Goal: Transaction & Acquisition: Book appointment/travel/reservation

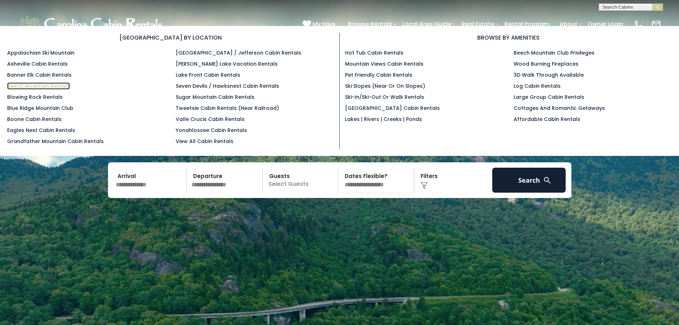
click at [35, 86] on link "Beech Mountain Rentals" at bounding box center [38, 85] width 63 height 7
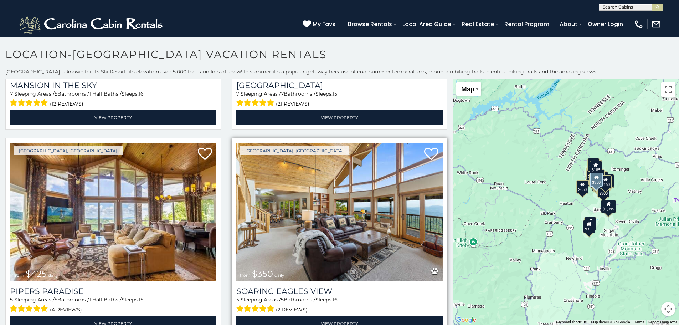
scroll to position [178, 0]
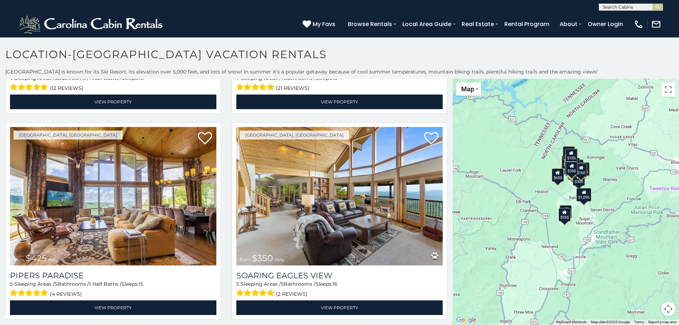
drag, startPoint x: 628, startPoint y: 187, endPoint x: 603, endPoint y: 175, distance: 28.4
click at [603, 175] on div "$395 $535 $425 $350 $325 $460 $310 $230 $395 $390 $570 $545 $430 $245 $300 $335…" at bounding box center [565, 201] width 226 height 245
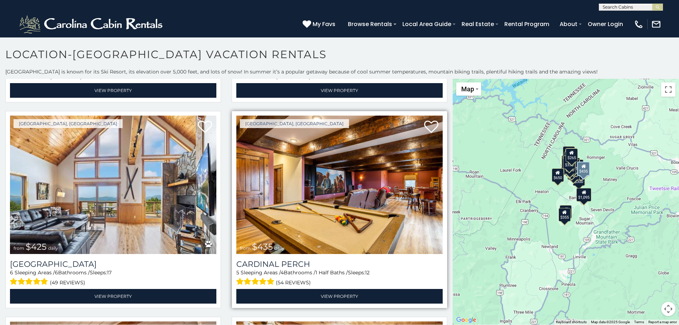
scroll to position [1853, 0]
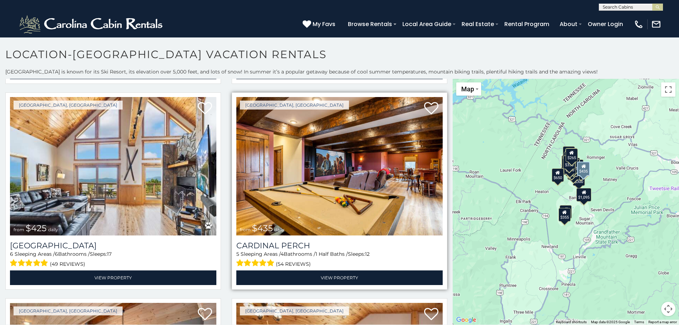
click at [360, 136] on img at bounding box center [339, 166] width 206 height 138
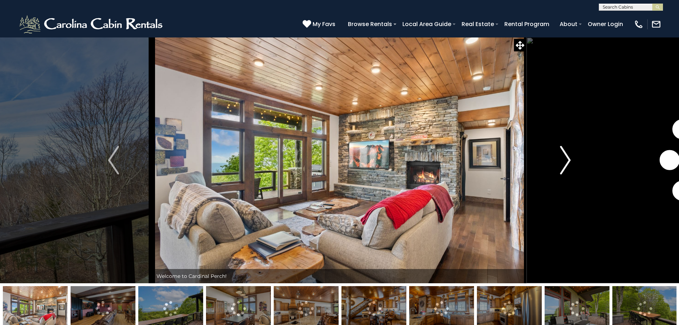
click at [566, 160] on img "Next" at bounding box center [565, 160] width 11 height 29
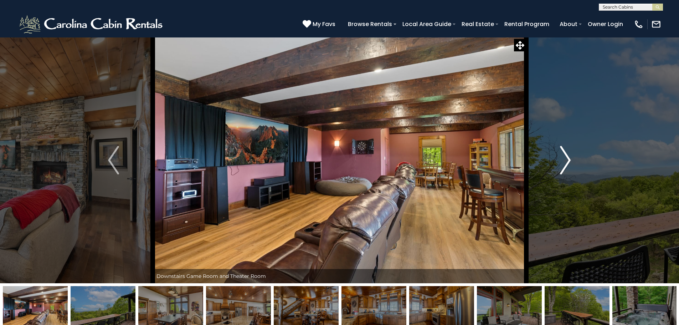
click at [566, 159] on img "Next" at bounding box center [565, 160] width 11 height 29
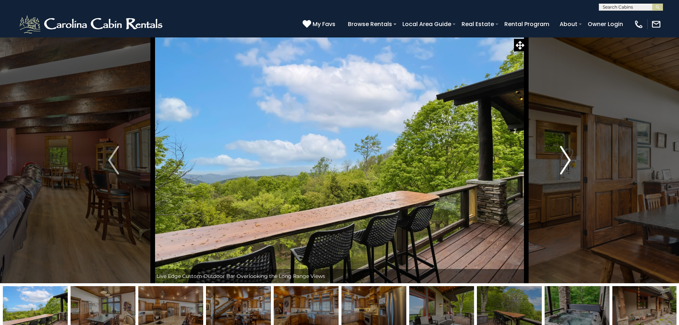
click at [566, 159] on img "Next" at bounding box center [565, 160] width 11 height 29
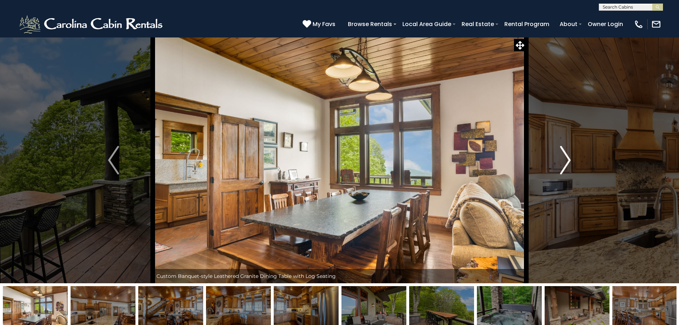
click at [566, 159] on img "Next" at bounding box center [565, 160] width 11 height 29
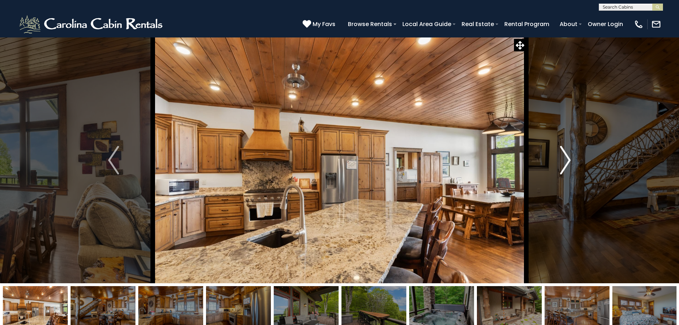
click at [566, 159] on img "Next" at bounding box center [565, 160] width 11 height 29
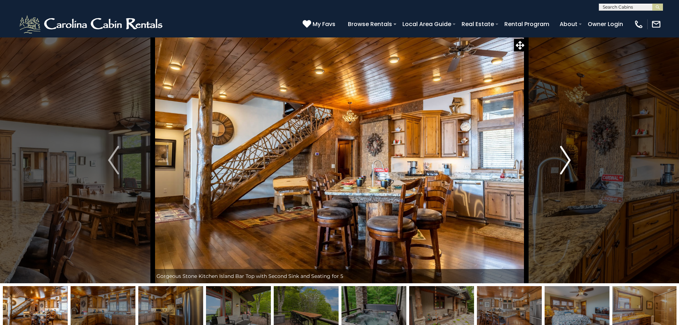
click at [566, 159] on img "Next" at bounding box center [565, 160] width 11 height 29
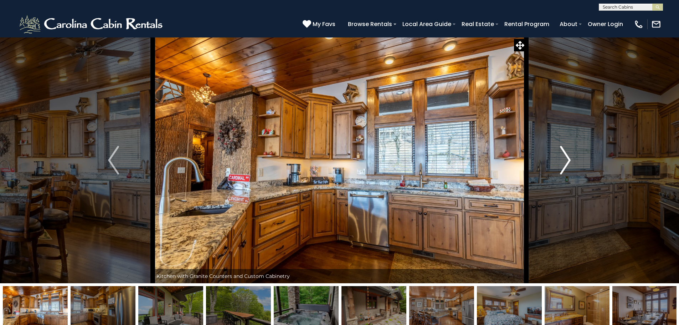
click at [566, 159] on img "Next" at bounding box center [565, 160] width 11 height 29
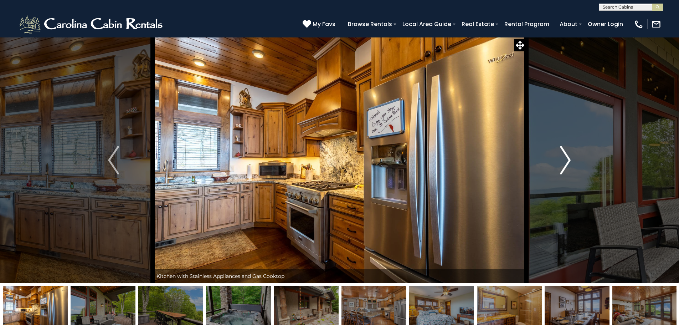
click at [566, 159] on img "Next" at bounding box center [565, 160] width 11 height 29
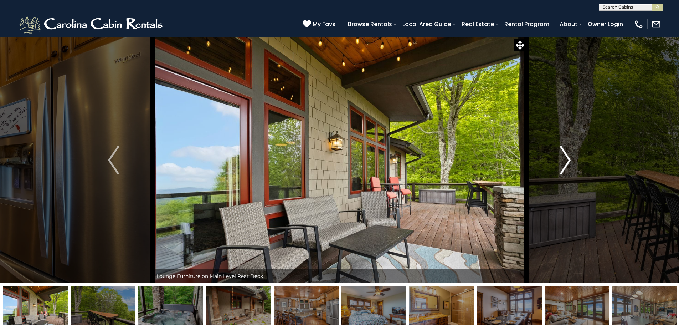
click at [566, 159] on img "Next" at bounding box center [565, 160] width 11 height 29
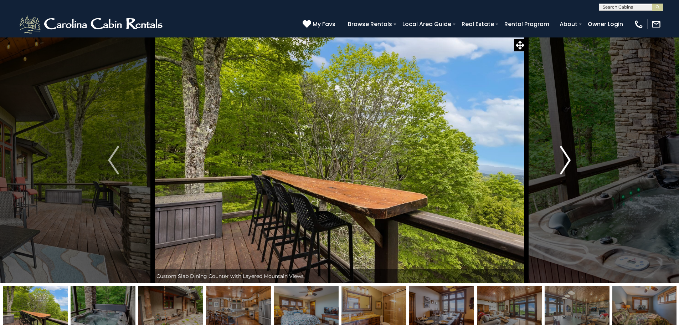
click at [566, 160] on img "Next" at bounding box center [565, 160] width 11 height 29
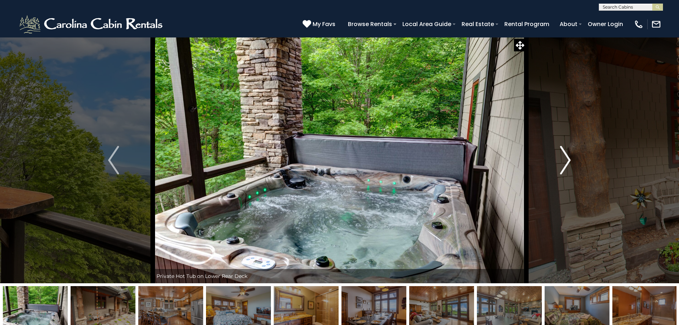
click at [566, 160] on img "Next" at bounding box center [565, 160] width 11 height 29
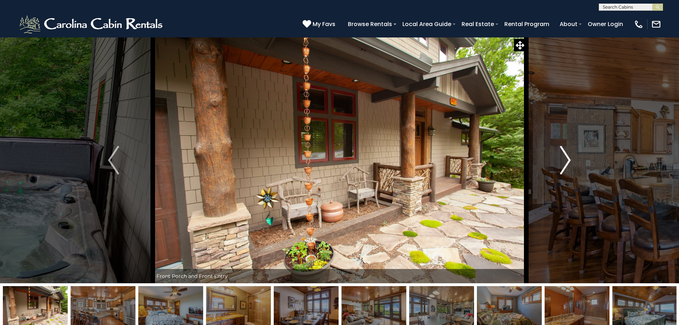
click at [566, 160] on img "Next" at bounding box center [565, 160] width 11 height 29
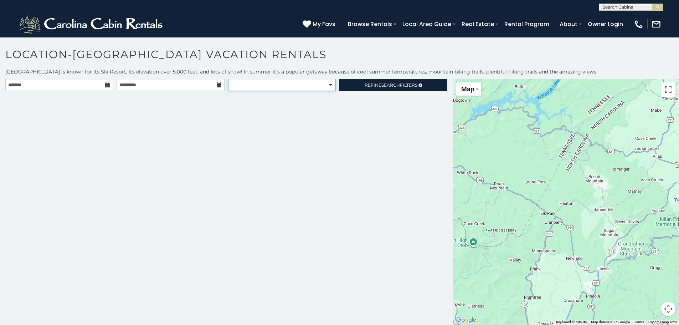
click at [331, 87] on select "**********" at bounding box center [282, 85] width 108 height 12
click at [329, 87] on select "**********" at bounding box center [282, 85] width 108 height 12
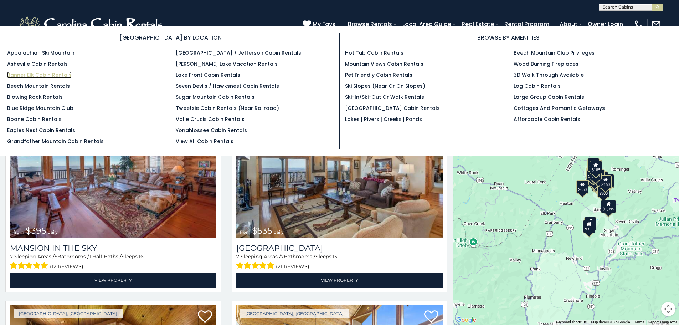
click at [29, 74] on link "Banner Elk Cabin Rentals" at bounding box center [39, 74] width 64 height 7
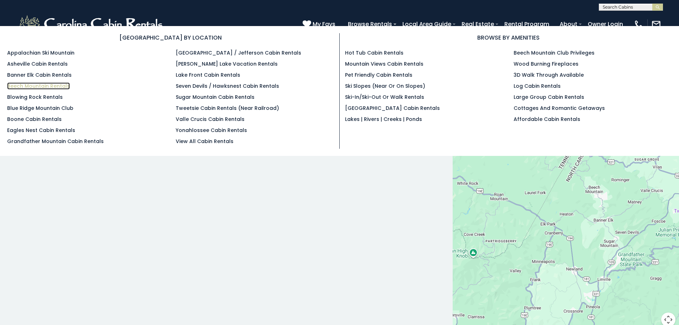
click at [21, 85] on link "Beech Mountain Rentals" at bounding box center [38, 85] width 63 height 7
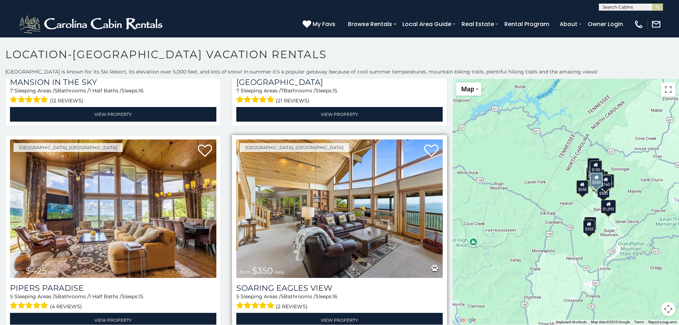
scroll to position [178, 0]
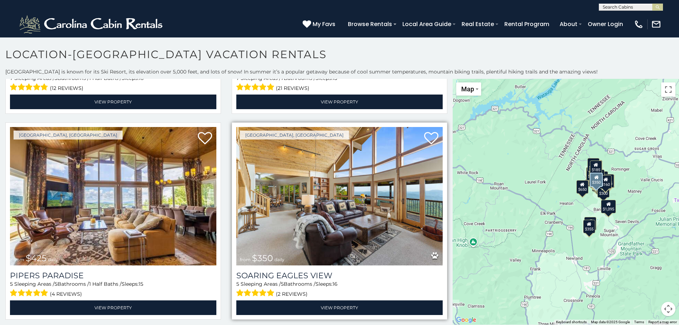
click at [306, 187] on img at bounding box center [339, 196] width 206 height 138
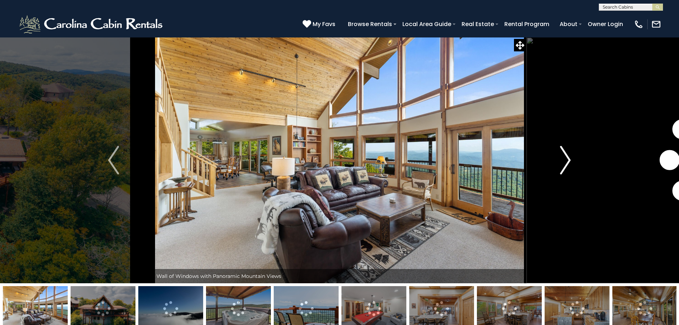
click at [565, 155] on img "Next" at bounding box center [565, 160] width 11 height 29
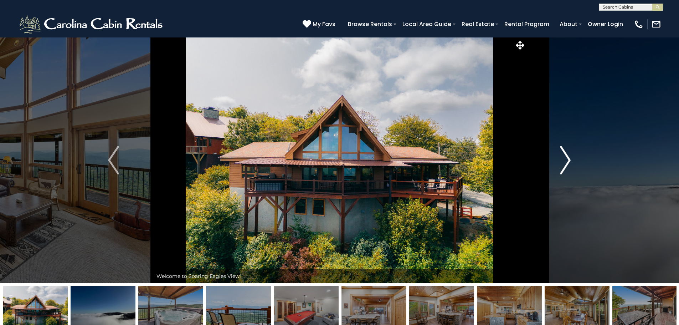
click at [565, 155] on img "Next" at bounding box center [565, 160] width 11 height 29
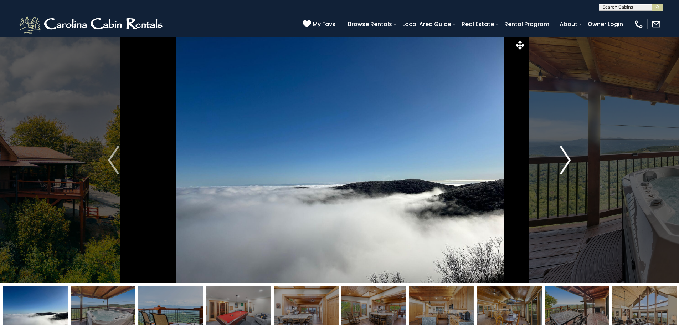
click at [565, 155] on img "Next" at bounding box center [565, 160] width 11 height 29
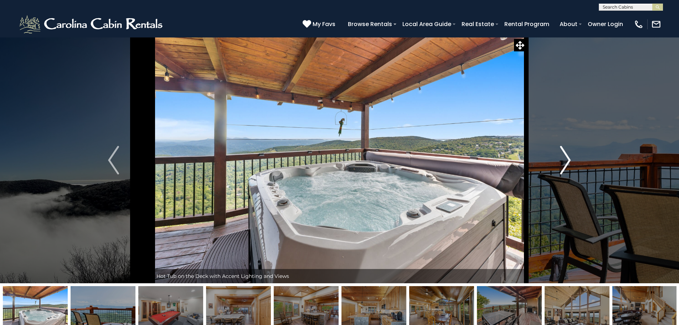
click at [565, 155] on img "Next" at bounding box center [565, 160] width 11 height 29
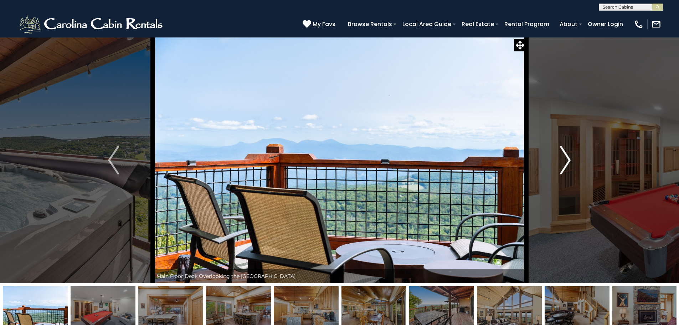
click at [564, 155] on img "Next" at bounding box center [565, 160] width 11 height 29
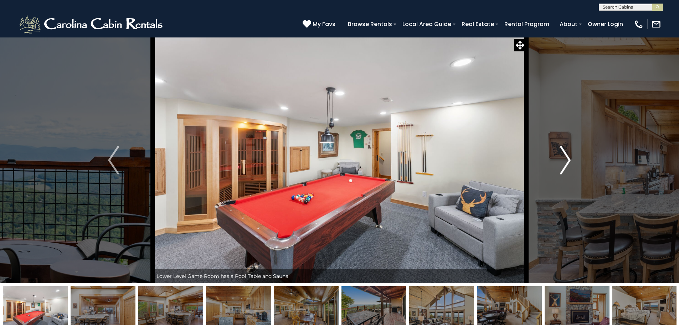
click at [564, 155] on img "Next" at bounding box center [565, 160] width 11 height 29
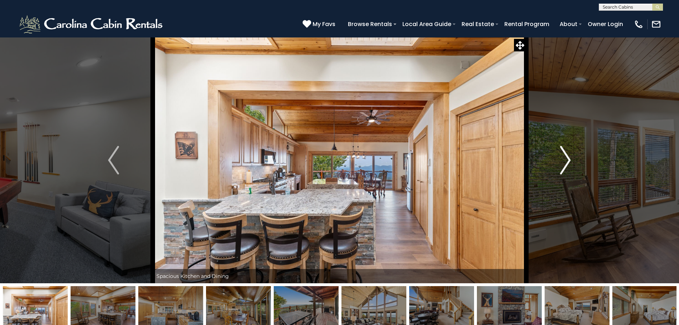
click at [564, 155] on img "Next" at bounding box center [565, 160] width 11 height 29
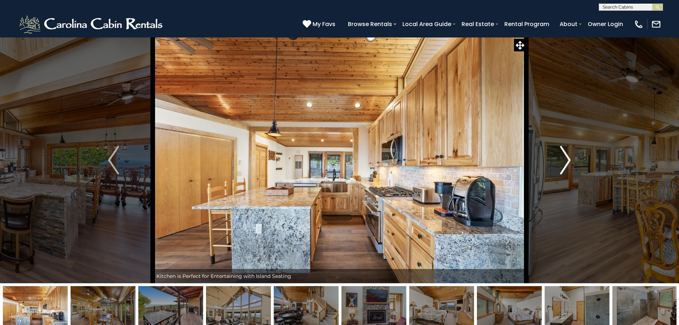
click at [565, 156] on img "Next" at bounding box center [565, 160] width 11 height 29
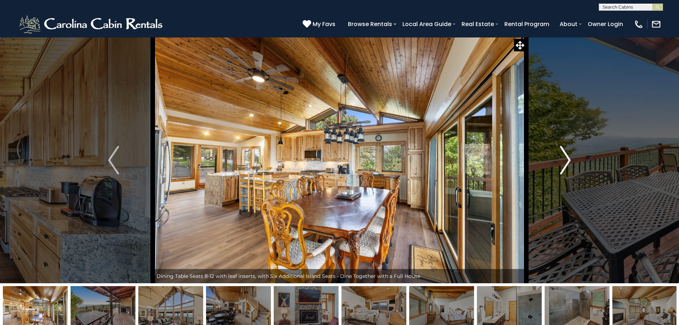
click at [564, 157] on img "Next" at bounding box center [565, 160] width 11 height 29
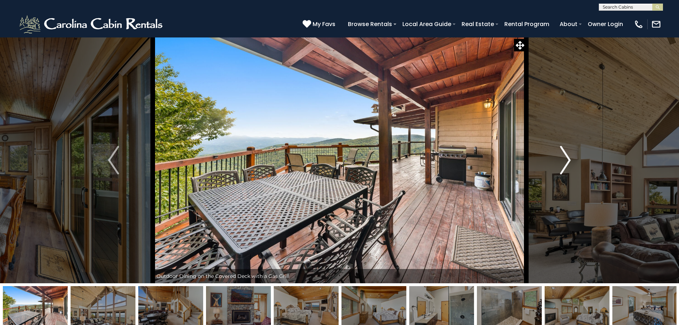
click at [564, 157] on img "Next" at bounding box center [565, 160] width 11 height 29
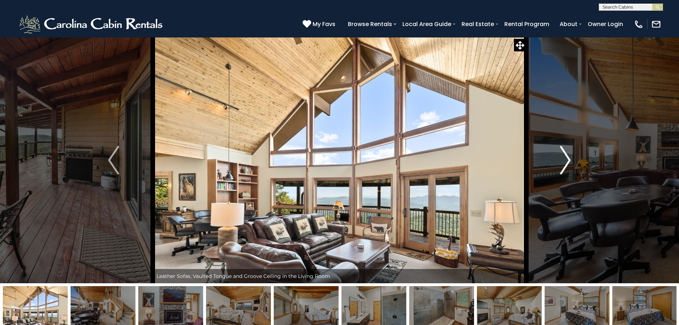
click at [563, 158] on img "Next" at bounding box center [565, 160] width 11 height 29
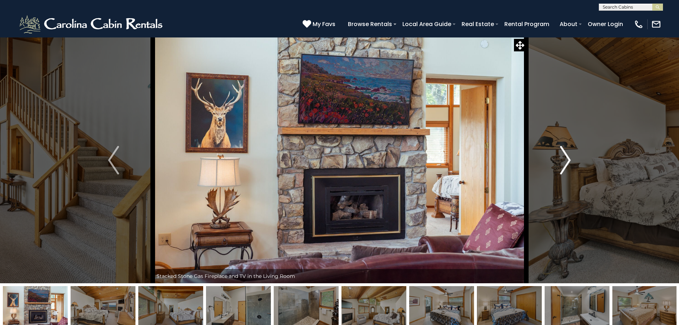
click at [563, 158] on img "Next" at bounding box center [565, 160] width 11 height 29
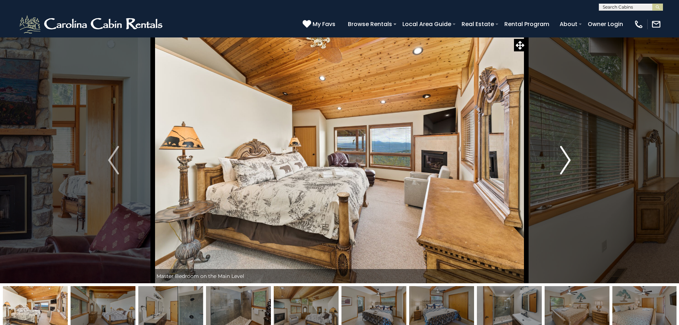
click at [563, 158] on img "Next" at bounding box center [565, 160] width 11 height 29
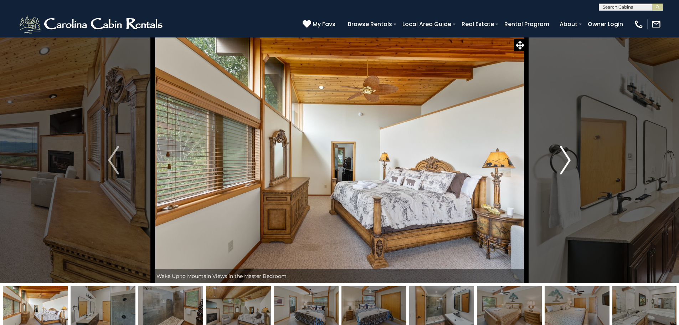
click at [563, 158] on img "Next" at bounding box center [565, 160] width 11 height 29
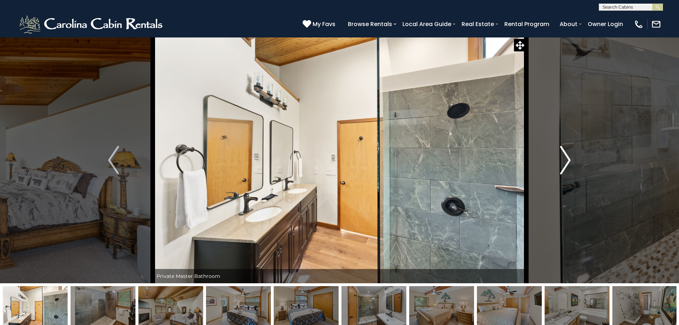
click at [563, 158] on img "Next" at bounding box center [565, 160] width 11 height 29
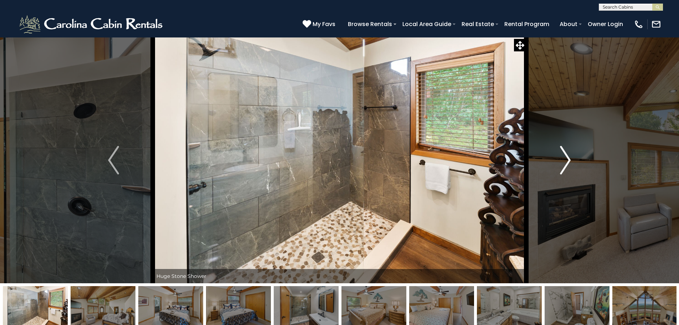
click at [563, 158] on img "Next" at bounding box center [565, 160] width 11 height 29
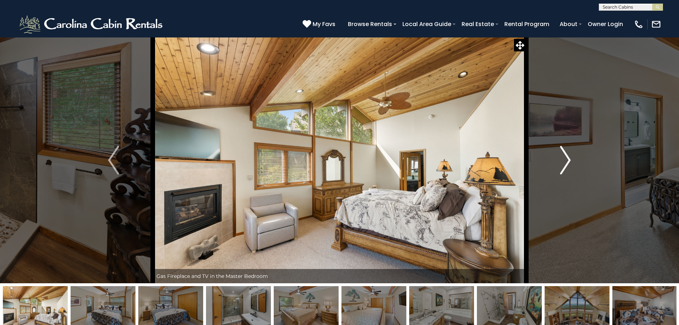
click at [563, 158] on img "Next" at bounding box center [565, 160] width 11 height 29
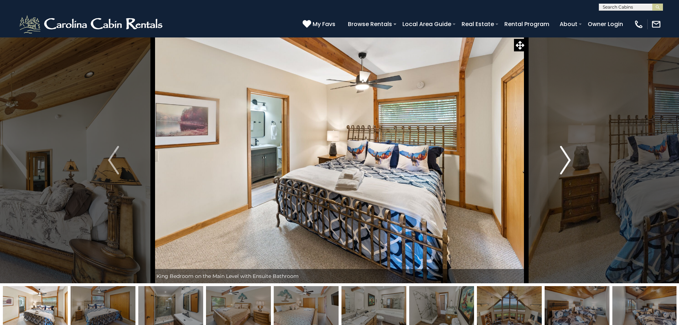
click at [563, 158] on img "Next" at bounding box center [565, 160] width 11 height 29
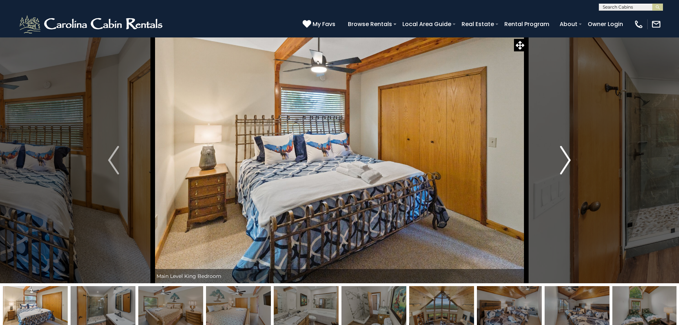
click at [563, 158] on img "Next" at bounding box center [565, 160] width 11 height 29
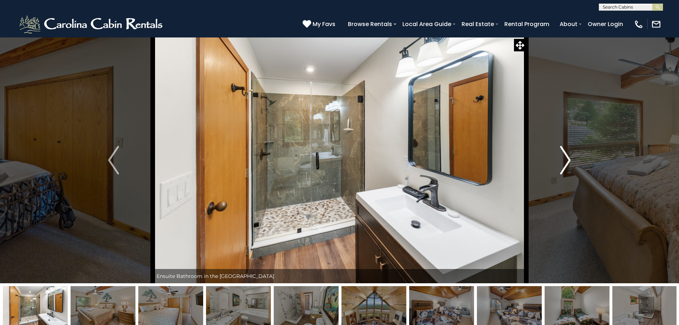
click at [563, 158] on img "Next" at bounding box center [565, 160] width 11 height 29
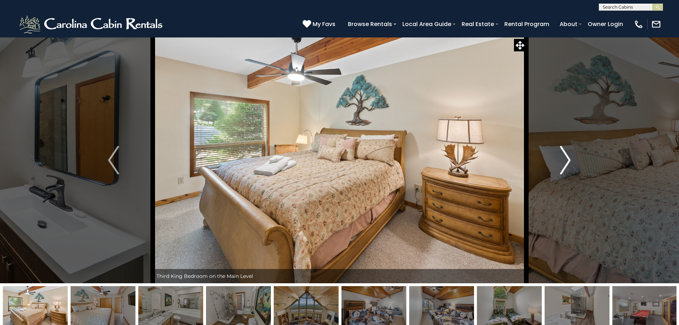
click at [563, 158] on img "Next" at bounding box center [565, 160] width 11 height 29
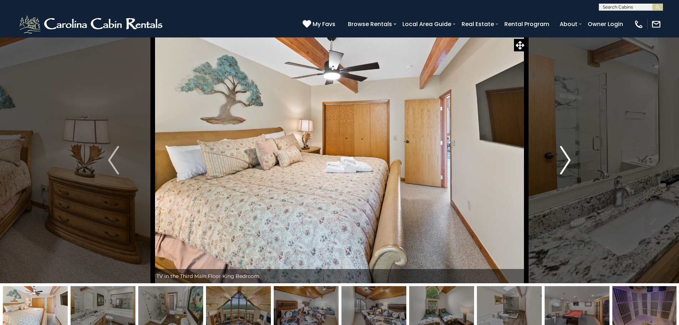
click at [563, 158] on img "Next" at bounding box center [565, 160] width 11 height 29
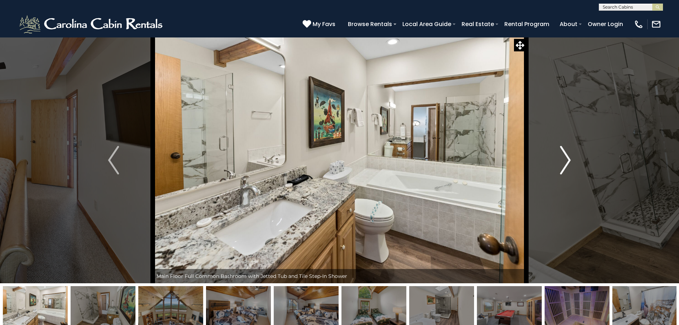
click at [563, 158] on img "Next" at bounding box center [565, 160] width 11 height 29
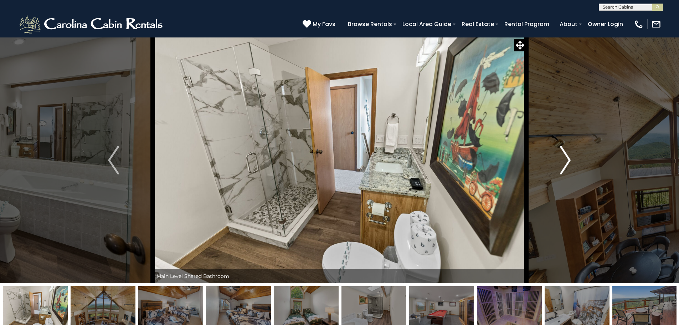
click at [563, 158] on img "Next" at bounding box center [565, 160] width 11 height 29
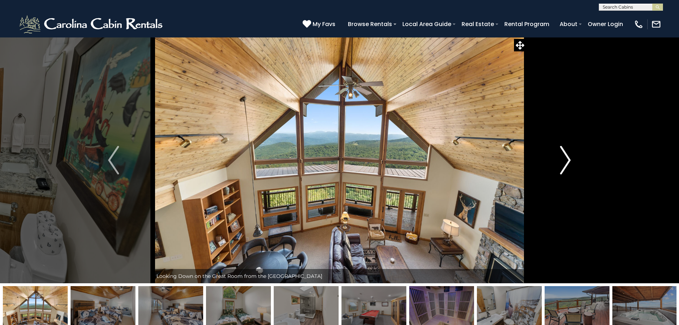
click at [563, 158] on img "Next" at bounding box center [565, 160] width 11 height 29
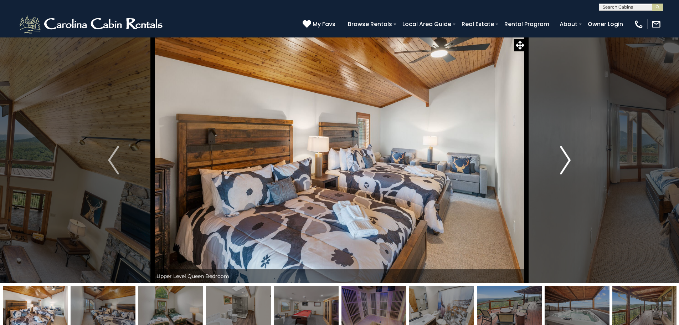
click at [563, 158] on img "Next" at bounding box center [565, 160] width 11 height 29
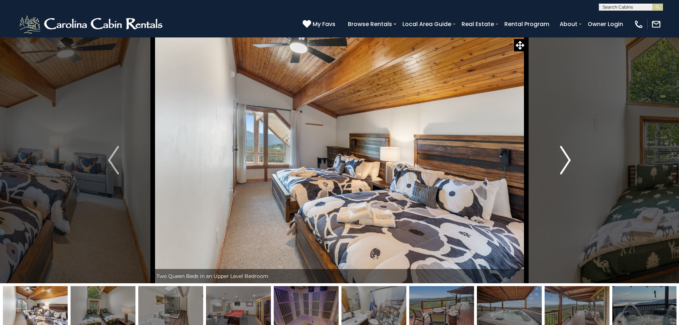
click at [563, 158] on img "Next" at bounding box center [565, 160] width 11 height 29
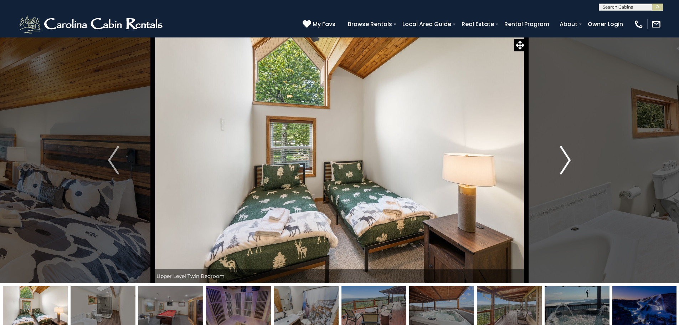
click at [563, 158] on img "Next" at bounding box center [565, 160] width 11 height 29
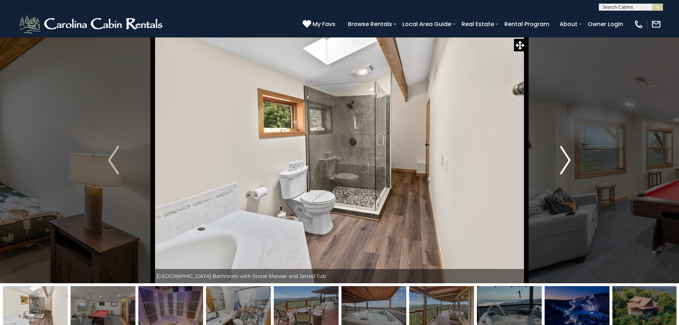
click at [563, 158] on img "Next" at bounding box center [565, 160] width 11 height 29
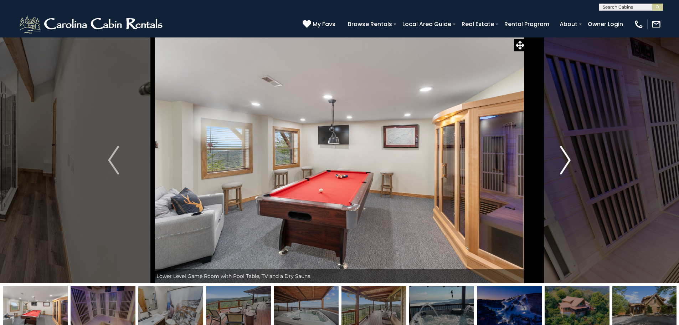
click at [563, 158] on img "Next" at bounding box center [565, 160] width 11 height 29
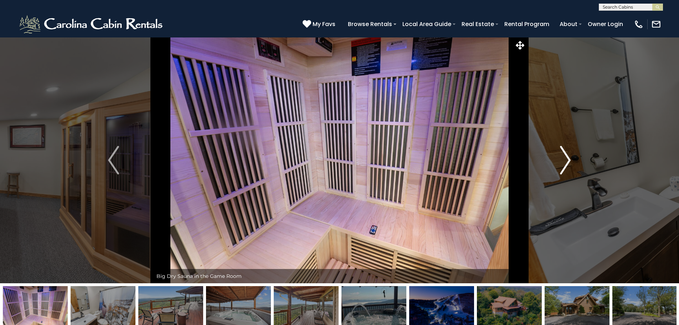
click at [563, 158] on img "Next" at bounding box center [565, 160] width 11 height 29
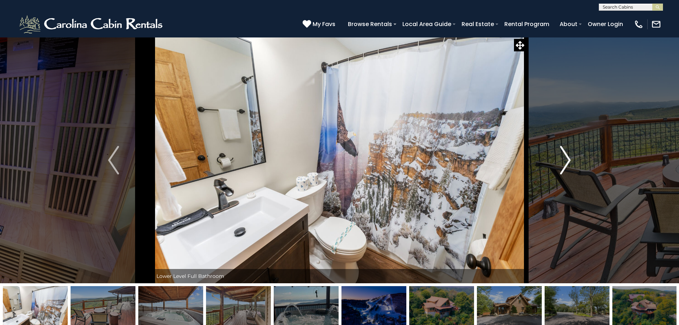
click at [563, 158] on img "Next" at bounding box center [565, 160] width 11 height 29
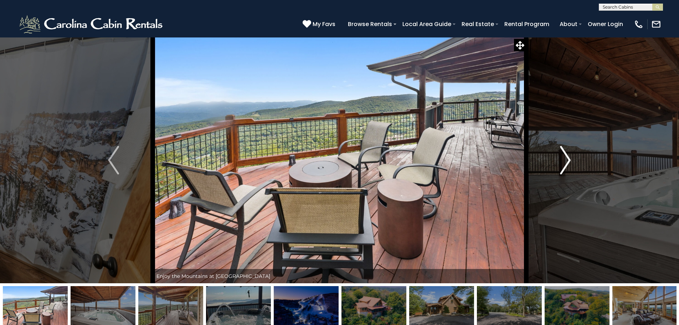
click at [563, 158] on img "Next" at bounding box center [565, 160] width 11 height 29
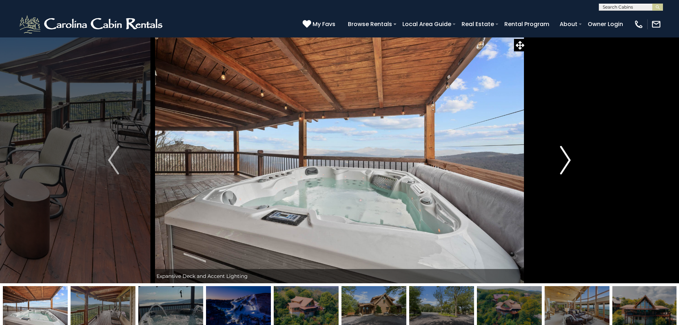
click at [563, 158] on img "Next" at bounding box center [565, 160] width 11 height 29
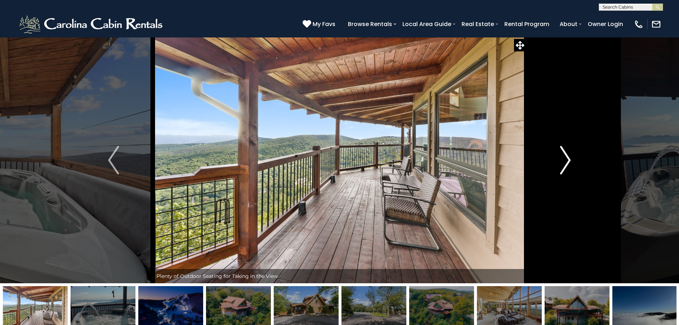
click at [563, 158] on img "Next" at bounding box center [565, 160] width 11 height 29
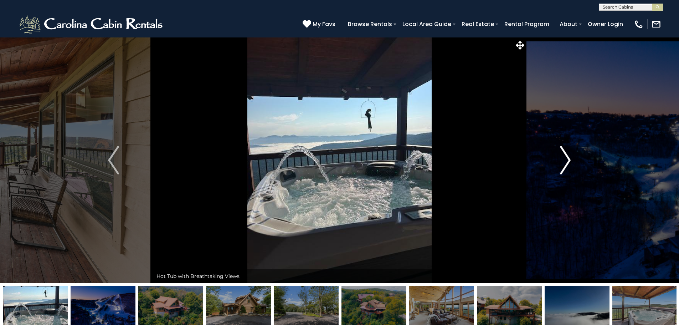
click at [563, 158] on img "Next" at bounding box center [565, 160] width 11 height 29
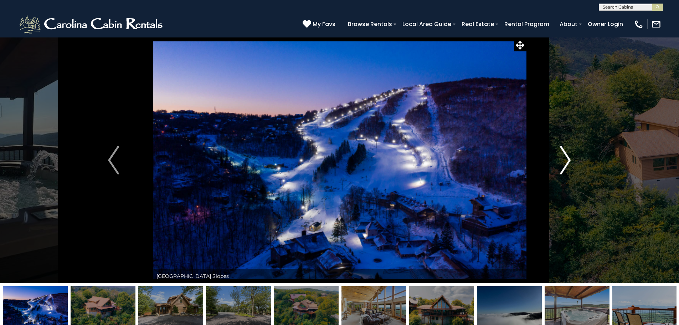
click at [563, 158] on img "Next" at bounding box center [565, 160] width 11 height 29
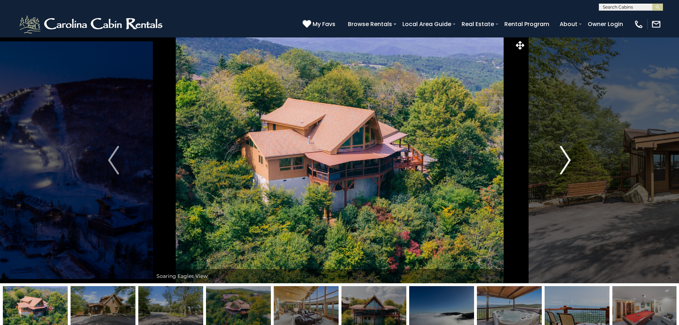
click at [563, 158] on img "Next" at bounding box center [565, 160] width 11 height 29
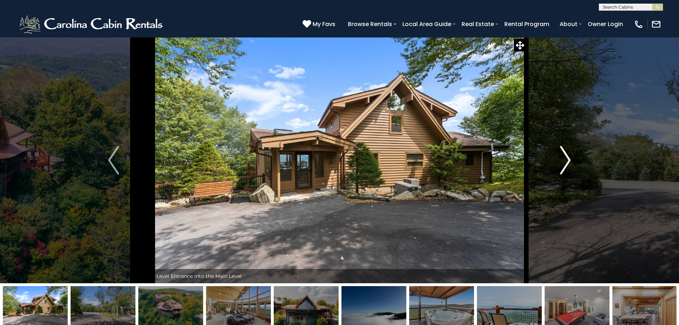
click at [563, 158] on img "Next" at bounding box center [565, 160] width 11 height 29
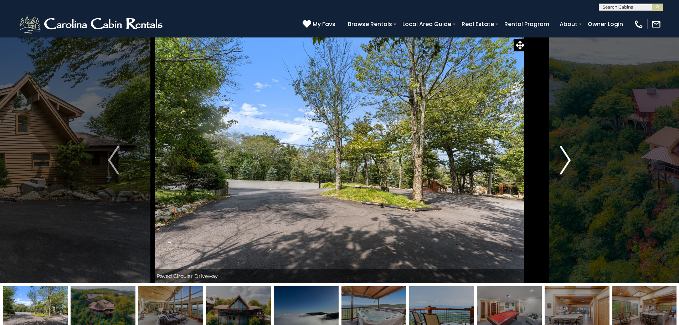
click at [563, 158] on img "Next" at bounding box center [565, 160] width 11 height 29
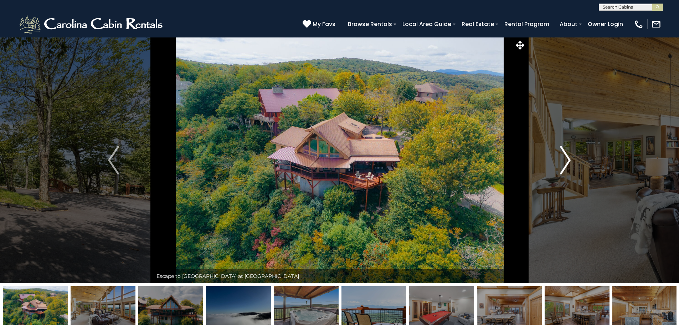
click at [564, 158] on img "Next" at bounding box center [565, 160] width 11 height 29
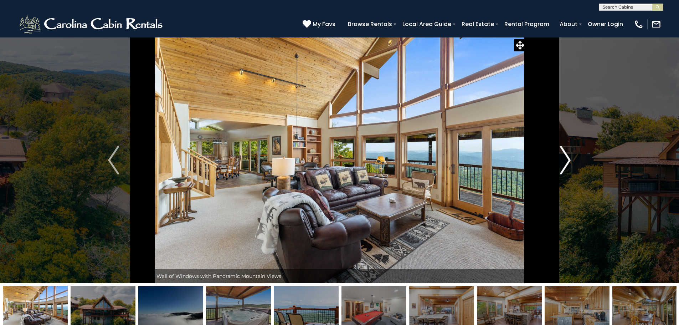
click at [564, 158] on img "Next" at bounding box center [565, 160] width 11 height 29
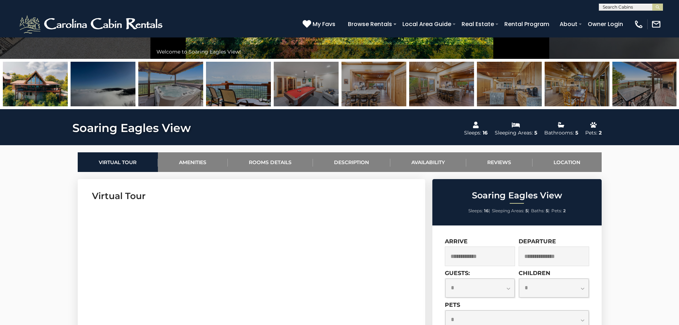
scroll to position [321, 0]
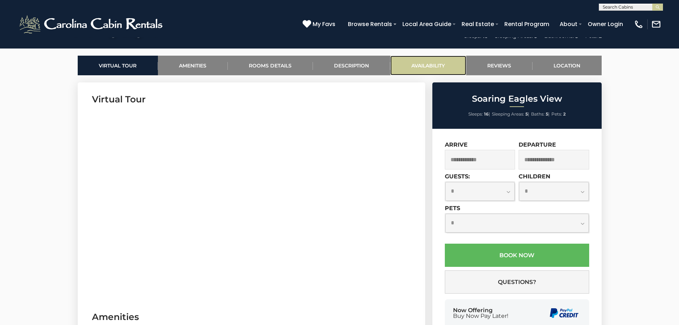
click at [424, 67] on link "Availability" at bounding box center [428, 66] width 76 height 20
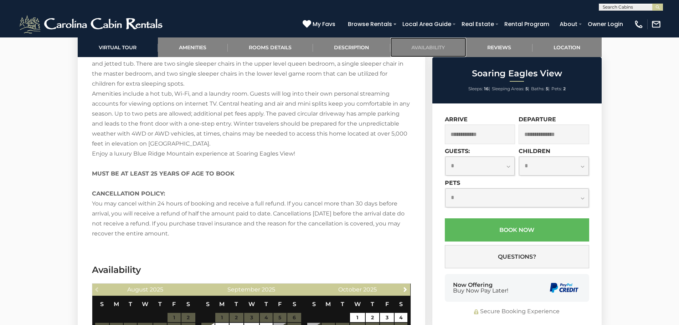
scroll to position [1379, 0]
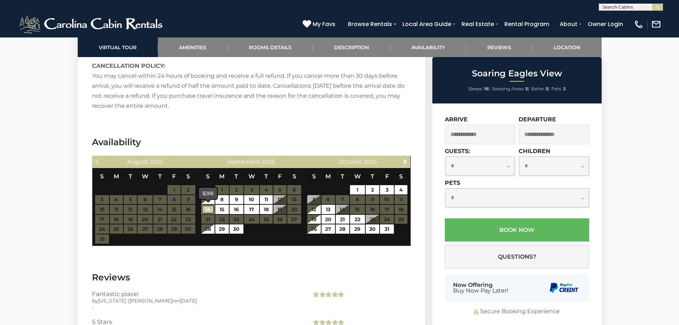
click at [211, 211] on link "14" at bounding box center [207, 208] width 13 height 9
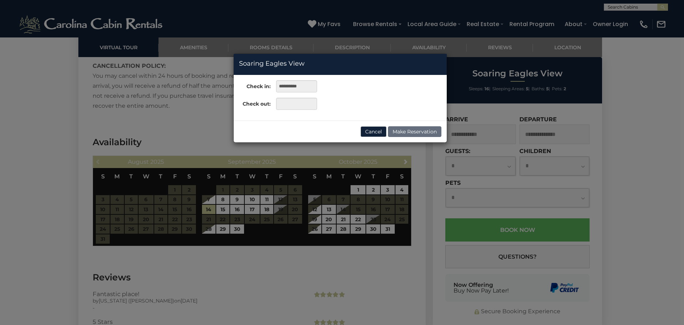
click at [239, 208] on div "**********" at bounding box center [342, 162] width 684 height 325
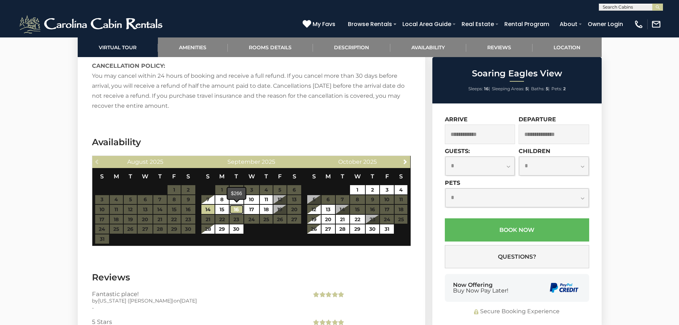
click at [236, 208] on link "16" at bounding box center [236, 208] width 14 height 9
type input "**********"
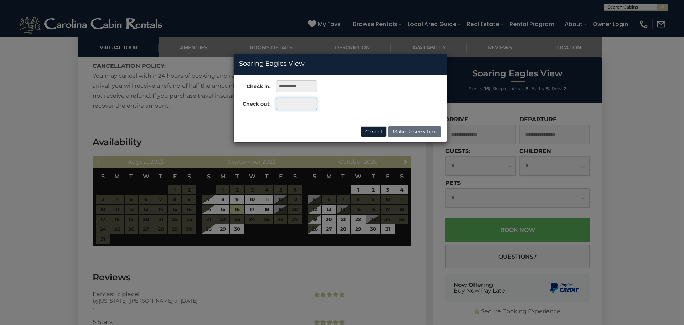
click at [297, 105] on input "text" at bounding box center [296, 104] width 41 height 12
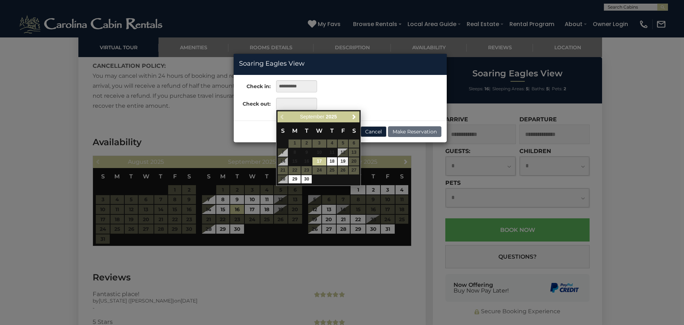
click at [321, 160] on link "17" at bounding box center [319, 161] width 14 height 8
type input "**********"
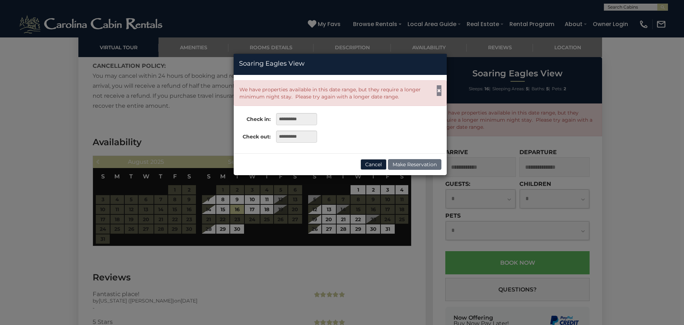
click at [440, 93] on span "×" at bounding box center [439, 90] width 5 height 9
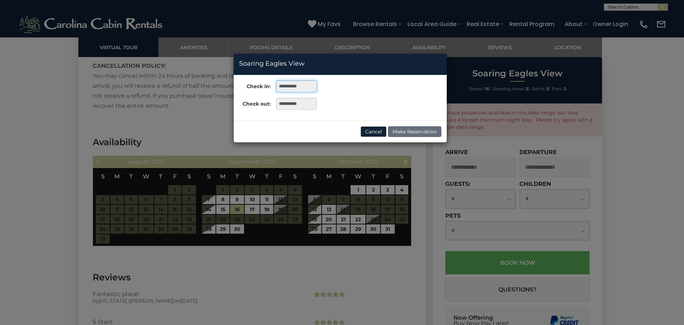
click at [303, 90] on input "**********" at bounding box center [296, 86] width 41 height 12
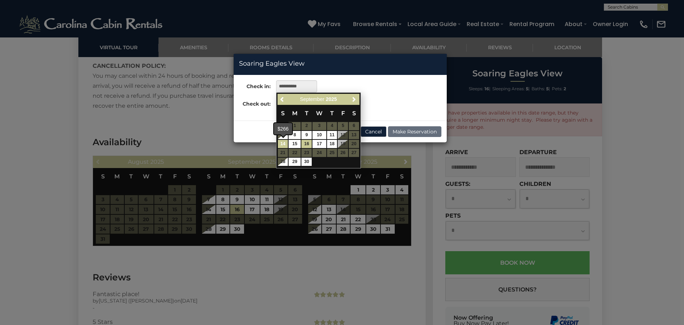
click at [283, 144] on link "14" at bounding box center [283, 144] width 10 height 8
type input "**********"
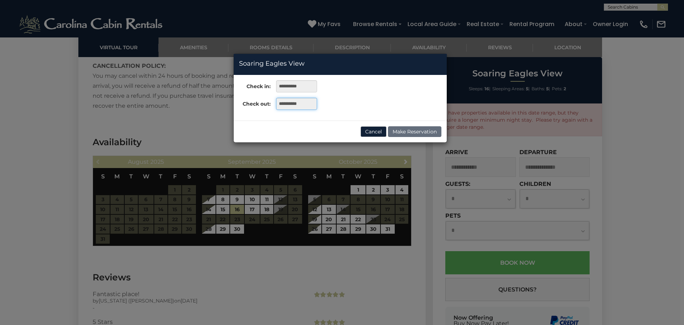
click at [298, 104] on input "**********" at bounding box center [296, 104] width 41 height 12
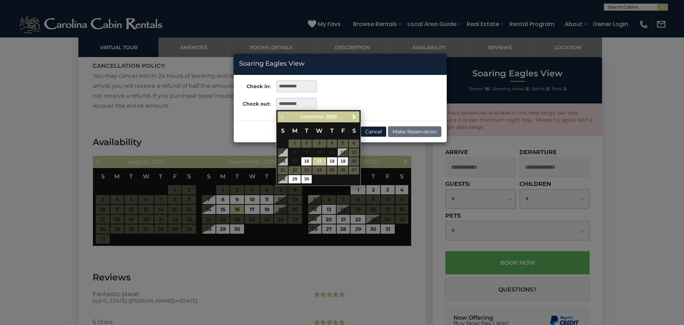
click at [319, 161] on link "17" at bounding box center [319, 161] width 14 height 8
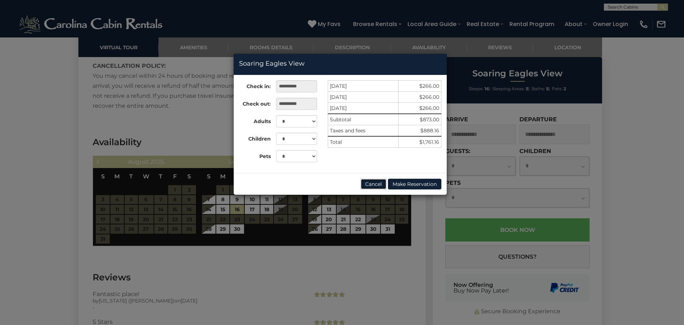
click at [376, 185] on button "Cancel" at bounding box center [374, 183] width 26 height 11
